Goal: Information Seeking & Learning: Compare options

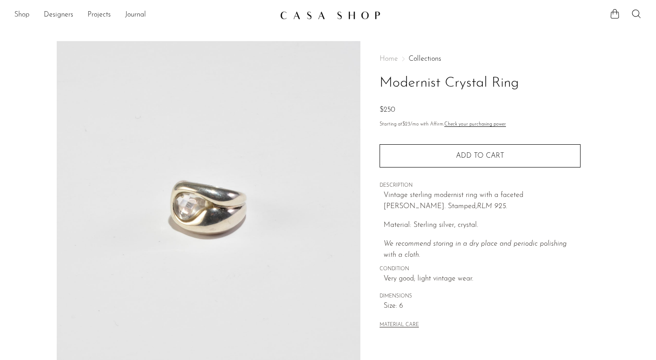
click at [27, 17] on link "Shop" at bounding box center [21, 15] width 15 height 12
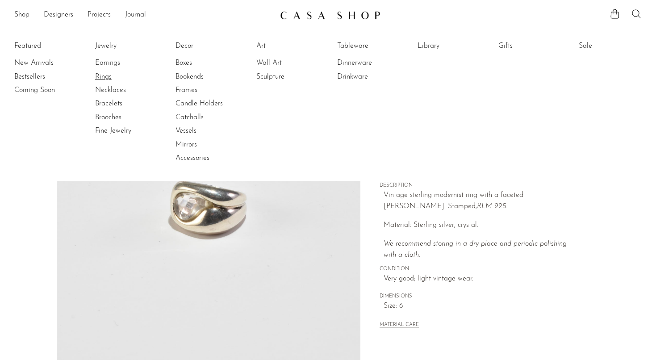
click at [112, 74] on link "Rings" at bounding box center [128, 77] width 67 height 10
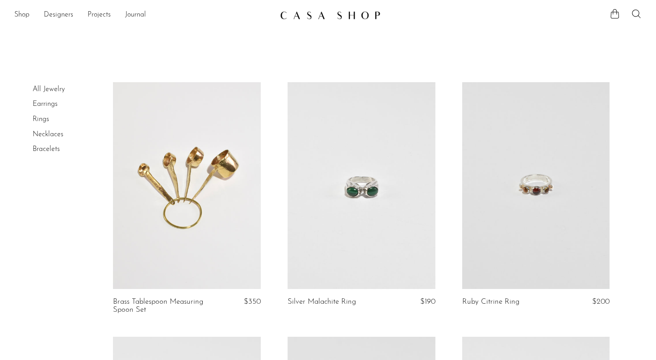
click at [527, 239] on link at bounding box center [536, 185] width 148 height 207
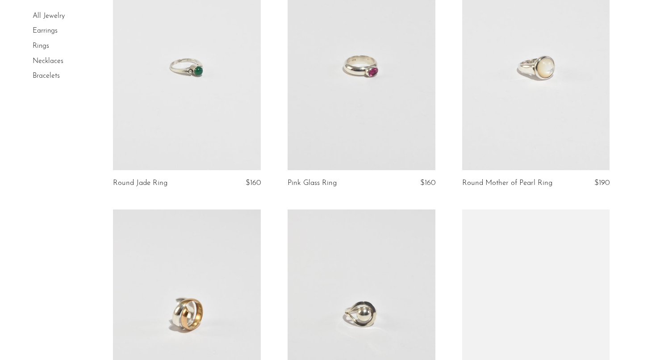
scroll to position [487, 0]
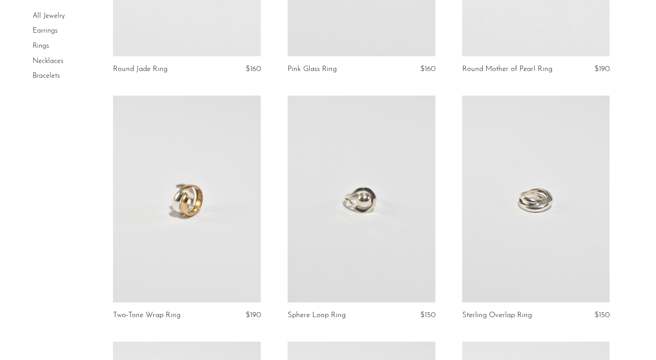
click at [374, 226] on link at bounding box center [361, 199] width 148 height 207
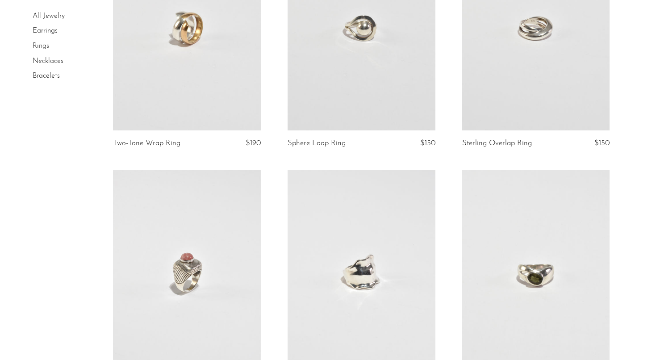
scroll to position [641, 0]
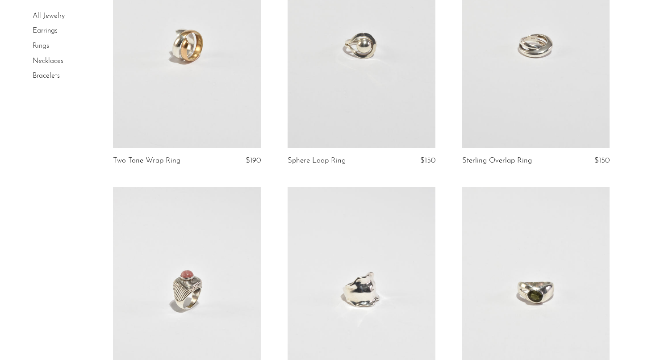
click at [476, 106] on link at bounding box center [536, 44] width 148 height 207
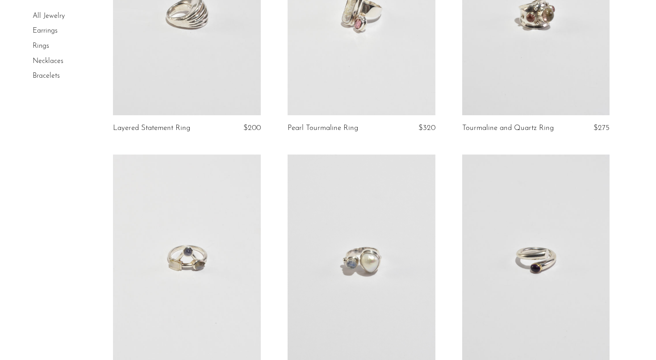
scroll to position [1553, 0]
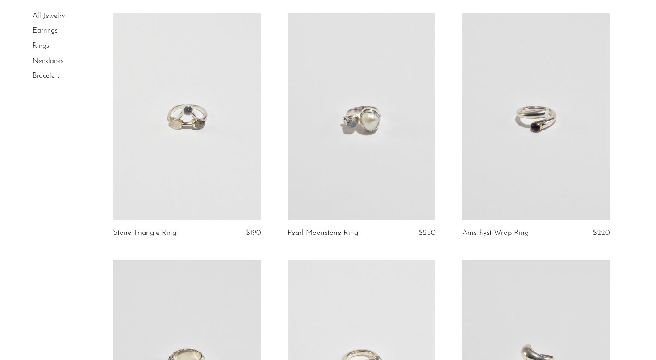
click at [382, 167] on link at bounding box center [361, 116] width 148 height 207
click at [144, 153] on link at bounding box center [187, 116] width 148 height 207
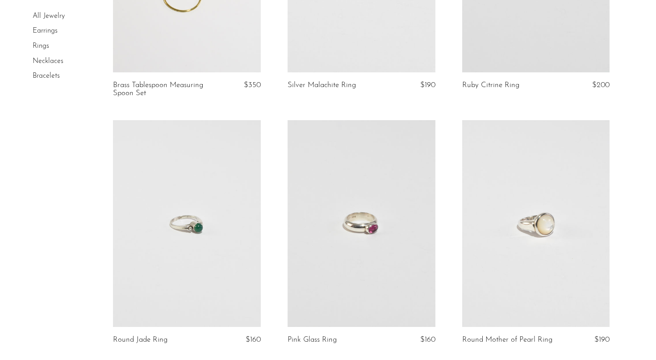
scroll to position [160, 0]
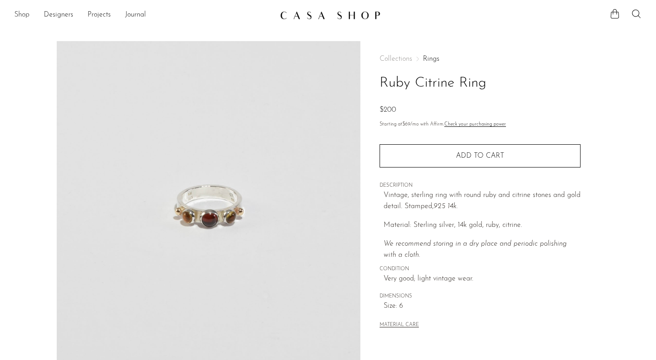
click at [20, 15] on link "Shop" at bounding box center [21, 15] width 15 height 12
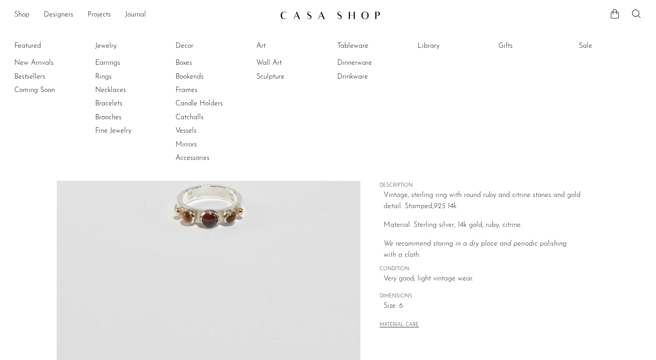
click at [17, 250] on section "Ruby Citrine Ring $200" at bounding box center [328, 251] width 656 height 420
